Goal: Information Seeking & Learning: Find specific fact

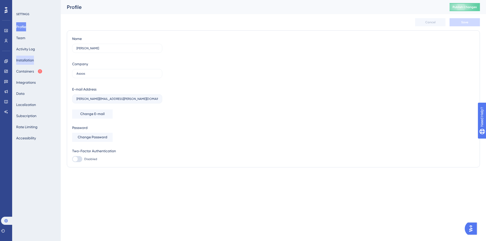
click at [34, 63] on button "Installation" at bounding box center [25, 60] width 18 height 9
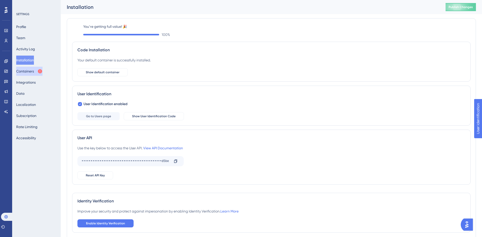
click at [25, 68] on button "Containers" at bounding box center [29, 71] width 26 height 9
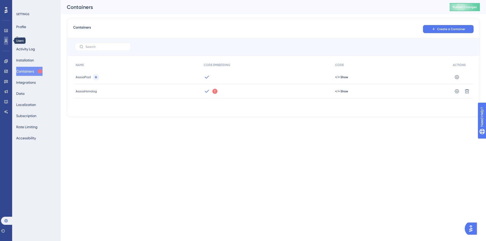
click at [8, 39] on icon at bounding box center [6, 41] width 4 height 4
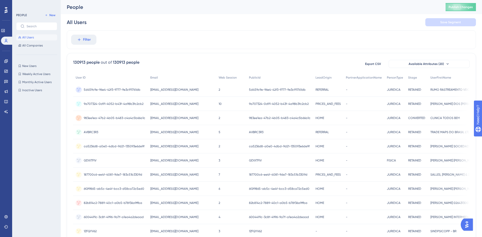
click at [85, 28] on div "All Users Save Segment" at bounding box center [271, 22] width 409 height 16
click at [88, 37] on span "Filter" at bounding box center [87, 40] width 8 height 6
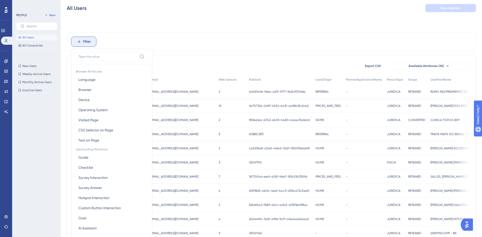
scroll to position [24, 0]
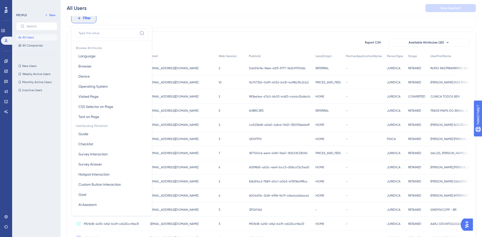
click at [366, 4] on div "All Users Save Segment" at bounding box center [271, 8] width 421 height 16
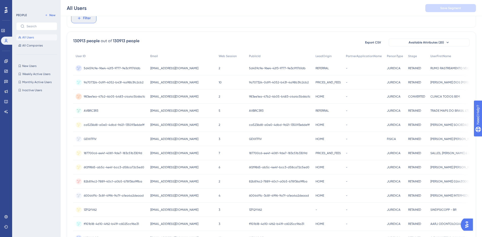
click at [89, 21] on span "Filter" at bounding box center [87, 18] width 8 height 6
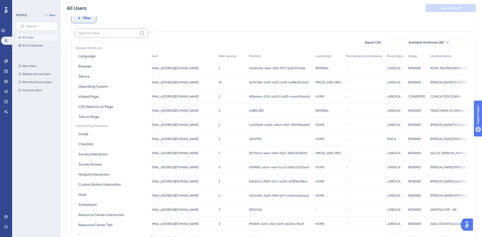
scroll to position [36, 0]
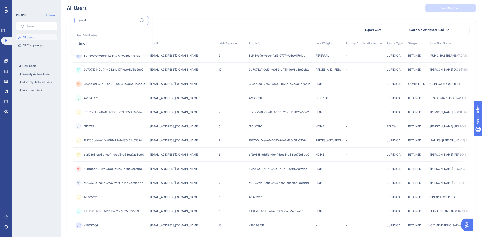
type input "emai"
click at [86, 44] on span "Email" at bounding box center [82, 43] width 9 height 6
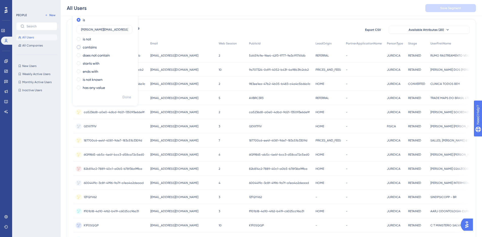
scroll to position [0, 2]
type input "[PERSON_NAME][EMAIL_ADDRESS][PERSON_NAME][DOMAIN_NAME]"
click at [132, 100] on button "Done" at bounding box center [127, 97] width 14 height 9
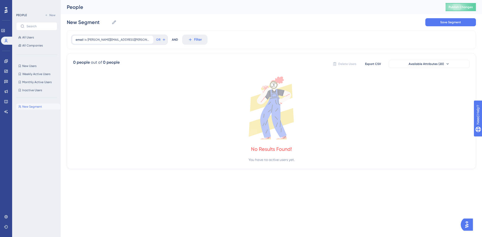
scroll to position [0, 0]
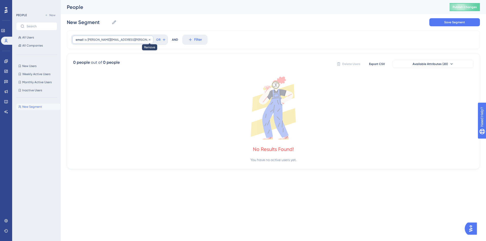
click at [148, 39] on icon at bounding box center [149, 39] width 3 height 3
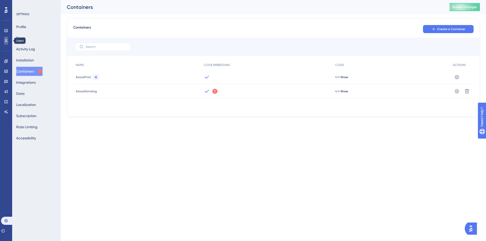
click at [8, 38] on link at bounding box center [6, 41] width 4 height 8
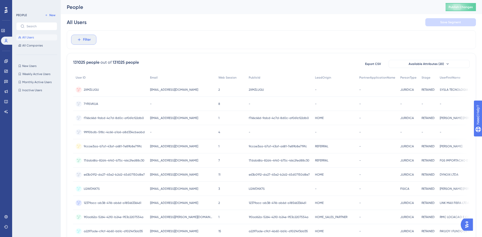
click at [90, 40] on span "Filter" at bounding box center [87, 40] width 8 height 6
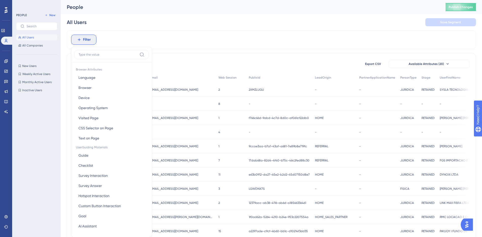
scroll to position [24, 0]
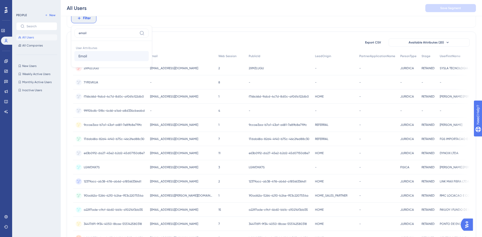
type input "email"
click at [95, 56] on button "Email Email" at bounding box center [111, 56] width 74 height 10
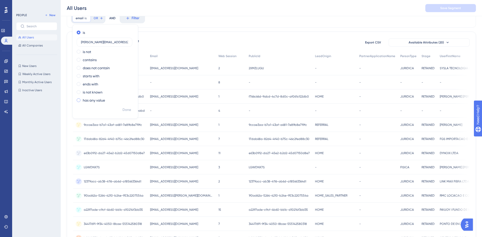
scroll to position [0, 2]
type input "[PERSON_NAME][EMAIL_ADDRESS][PERSON_NAME][DOMAIN_NAME]"
click at [124, 106] on div "is [PERSON_NAME][EMAIL_ADDRESS][PERSON_NAME][DOMAIN_NAME] is not contains does …" at bounding box center [105, 71] width 66 height 95
click at [124, 106] on button "Done" at bounding box center [127, 110] width 14 height 9
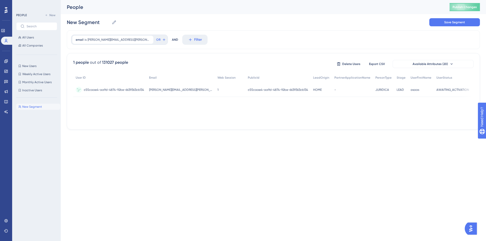
click at [474, 88] on span "true" at bounding box center [477, 90] width 6 height 4
